Goal: Task Accomplishment & Management: Manage account settings

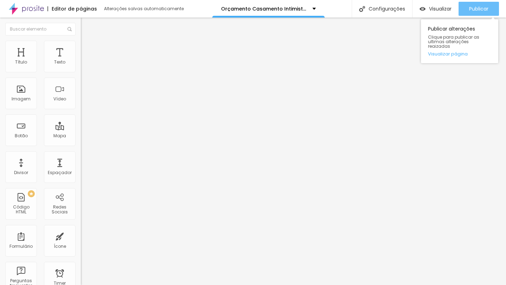
click at [464, 10] on button "Publicar" at bounding box center [478, 9] width 40 height 14
click at [478, 12] on div "Publicar" at bounding box center [478, 9] width 19 height 14
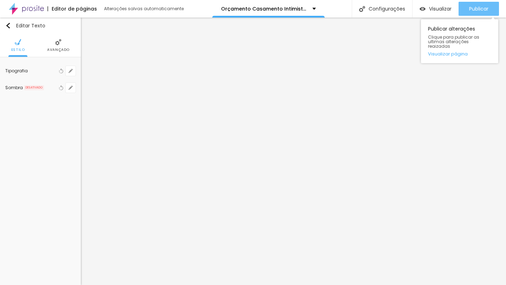
click at [470, 6] on span "Publicar" at bounding box center [478, 9] width 19 height 6
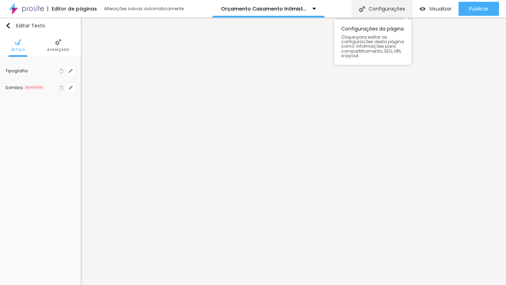
click at [374, 4] on div "Configurações" at bounding box center [382, 9] width 60 height 18
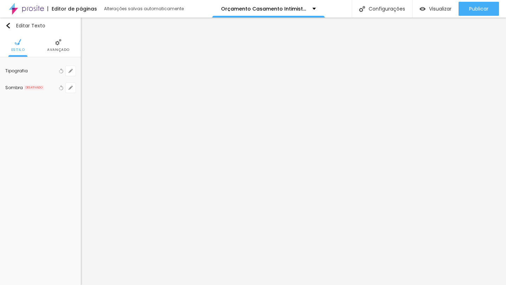
drag, startPoint x: 303, startPoint y: 72, endPoint x: 271, endPoint y: 71, distance: 31.3
drag, startPoint x: 219, startPoint y: 70, endPoint x: 165, endPoint y: 73, distance: 54.2
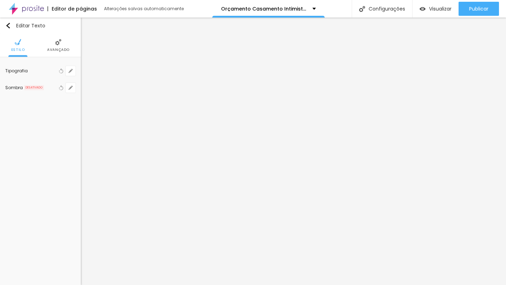
paste input "2026 - 2027"
type input "Casamento Intimista 2026 - 2027"
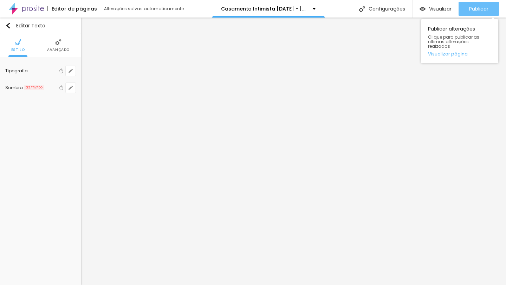
click at [483, 4] on div "Publicar" at bounding box center [478, 9] width 19 height 14
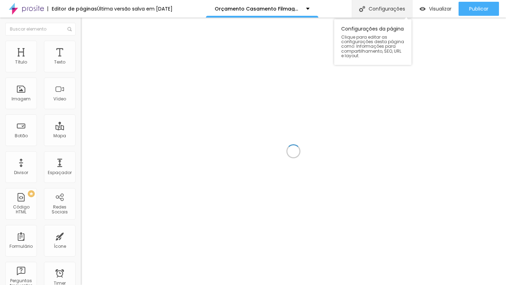
click at [372, 13] on div "Configurações" at bounding box center [382, 9] width 60 height 18
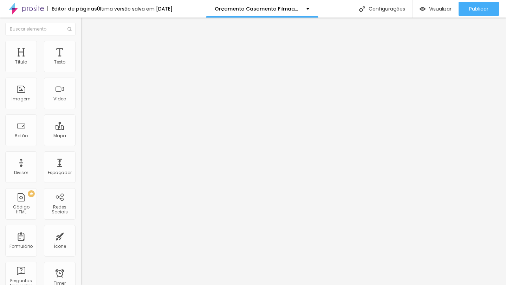
drag, startPoint x: 219, startPoint y: 72, endPoint x: 144, endPoint y: 73, distance: 74.8
type input "Casamento Filmagem 2026/2027"
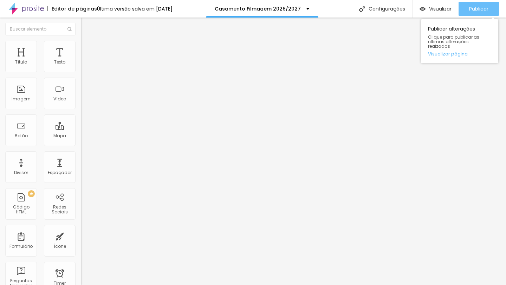
click at [469, 6] on span "Publicar" at bounding box center [478, 9] width 19 height 6
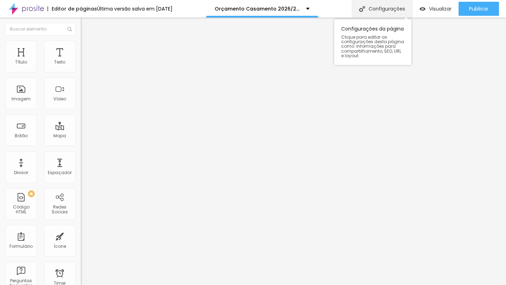
click at [391, 7] on div "Configurações" at bounding box center [382, 9] width 60 height 18
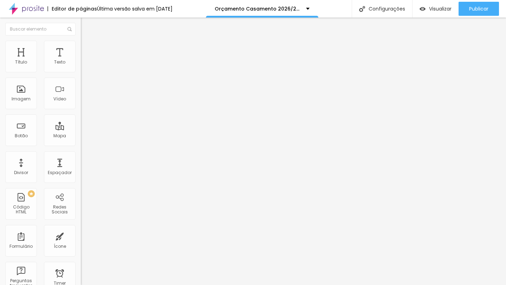
drag, startPoint x: 218, startPoint y: 73, endPoint x: 153, endPoint y: 74, distance: 65.0
type input "Porposta Casamento 2026/2027"
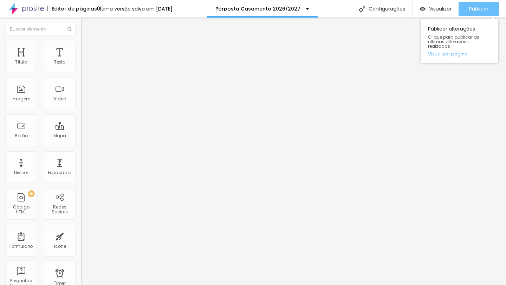
click at [467, 12] on button "Publicar" at bounding box center [478, 9] width 40 height 14
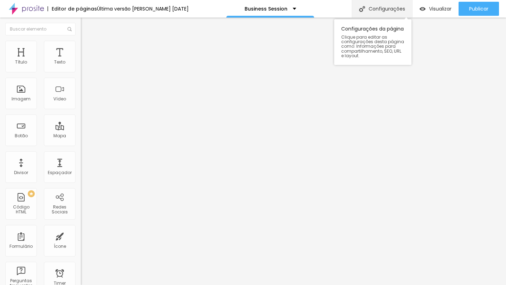
click at [370, 9] on div "Configurações" at bounding box center [382, 9] width 60 height 18
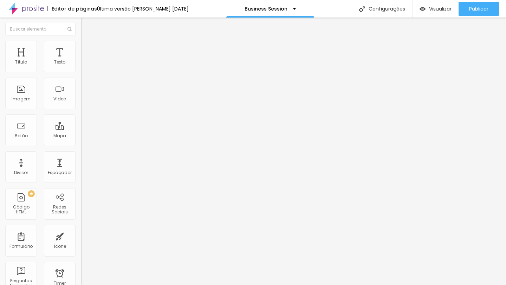
type input "Business Session (Ensaio Profissional)"
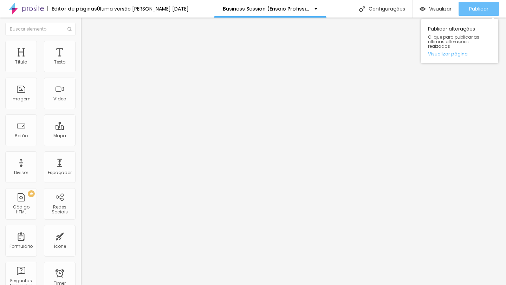
click at [464, 13] on button "Publicar" at bounding box center [478, 9] width 40 height 14
click at [484, 7] on span "Publicar" at bounding box center [478, 9] width 19 height 6
click at [472, 3] on div "Publicar" at bounding box center [478, 9] width 19 height 14
click at [475, 12] on span "Publicar" at bounding box center [478, 9] width 19 height 6
click at [467, 13] on button "Publicar" at bounding box center [478, 9] width 40 height 14
